Goal: Information Seeking & Learning: Find specific fact

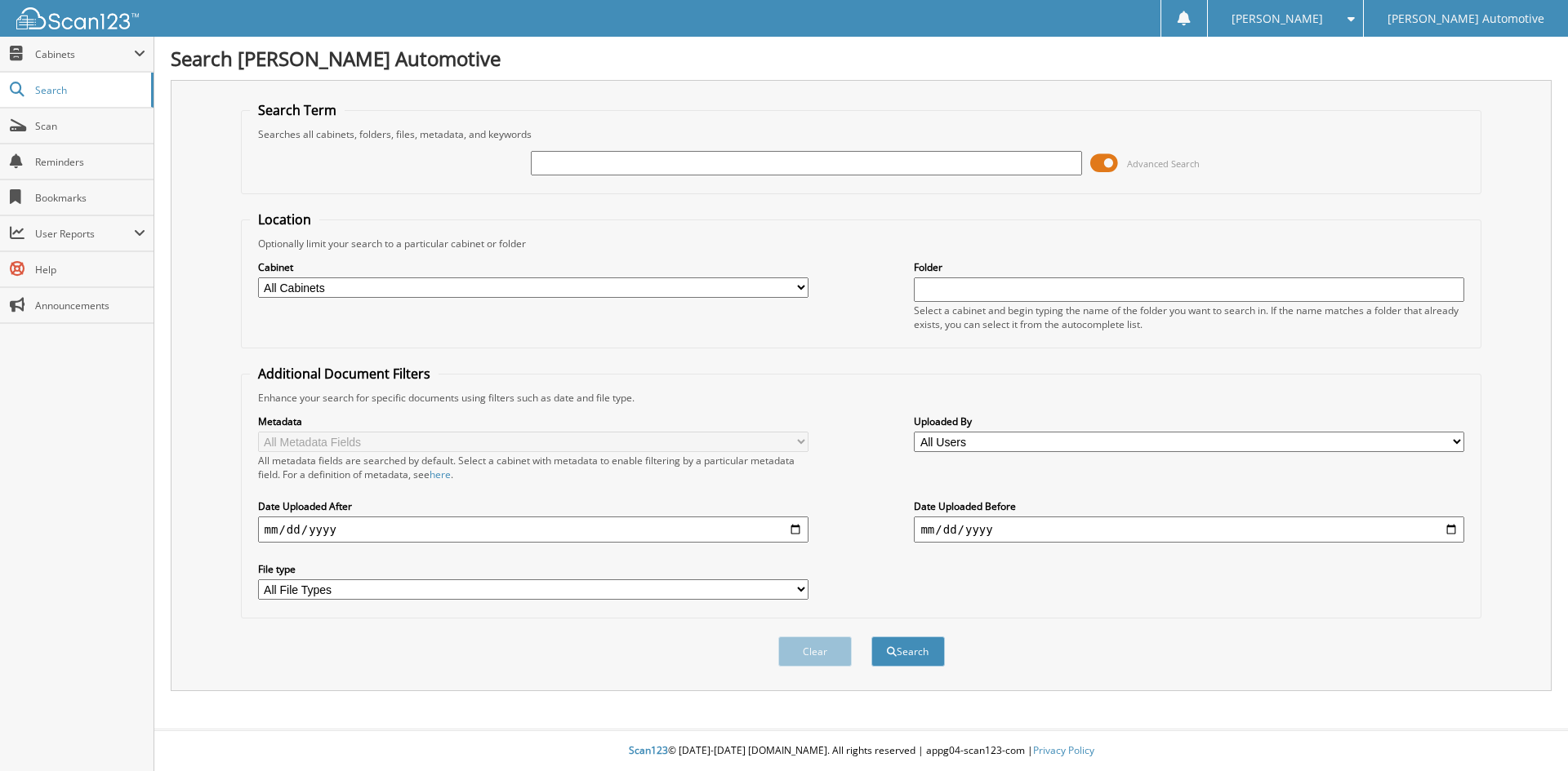
click at [577, 290] on select "All Cabinets CAR DEALS CREDIT APPS DEAD DEALS DEALER TRADE LAF RDR MSO" at bounding box center [533, 287] width 550 height 20
select select "3345"
click at [258, 277] on select "All Cabinets CAR DEALS CREDIT APPS DEAD DEALS DEALER TRADE LAF RDR MSO" at bounding box center [533, 287] width 550 height 20
click at [588, 166] on input "text" at bounding box center [805, 162] width 550 height 24
type input "242595"
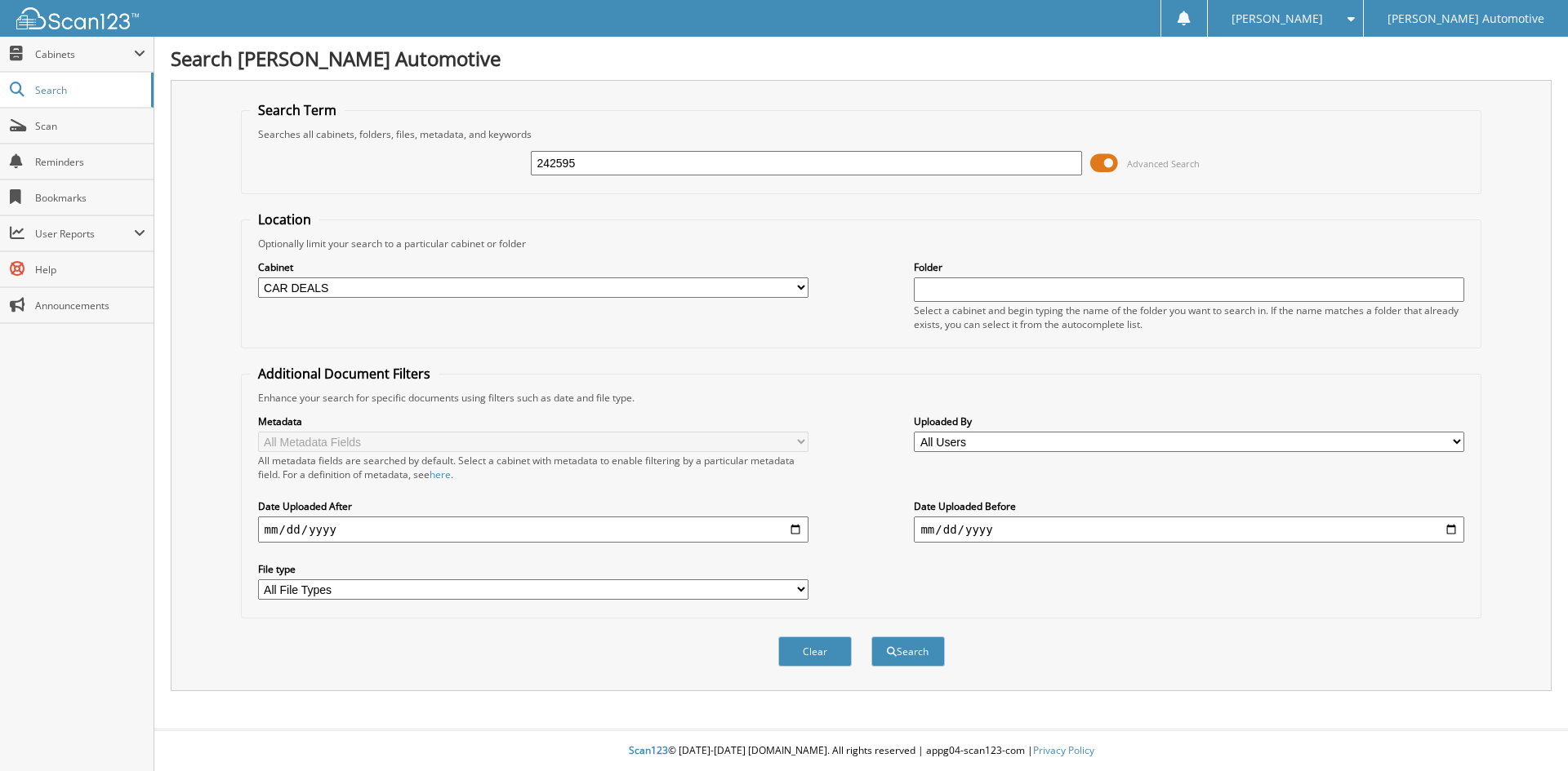
click at [872, 637] on button "Search" at bounding box center [909, 651] width 73 height 30
